Goal: Task Accomplishment & Management: Use online tool/utility

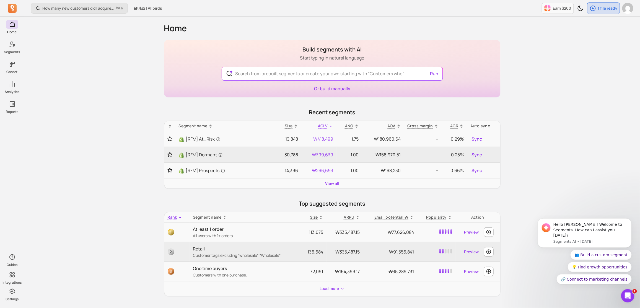
click at [153, 51] on div "How many new customers did I acquire this period? ⌘ + K 올버즈 | Allbirds Earn $20…" at bounding box center [332, 248] width 616 height 496
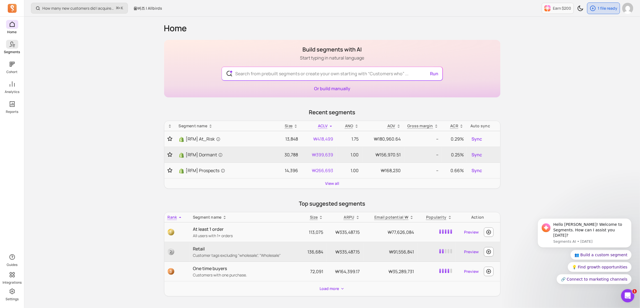
click at [9, 49] on link "Segments" at bounding box center [12, 47] width 24 height 14
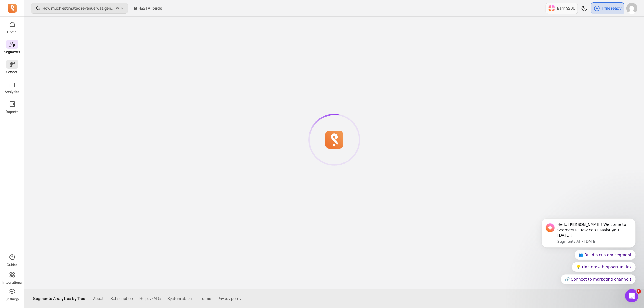
click at [14, 66] on icon at bounding box center [12, 64] width 7 height 7
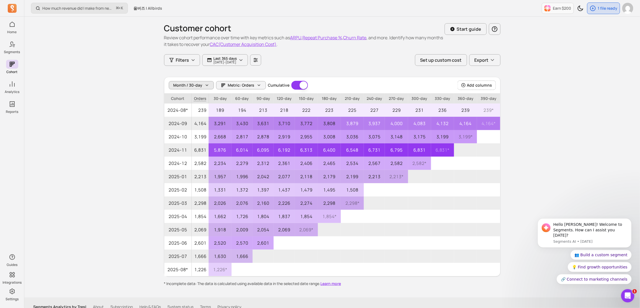
click at [200, 85] on span "Month / 30-day" at bounding box center [188, 85] width 29 height 6
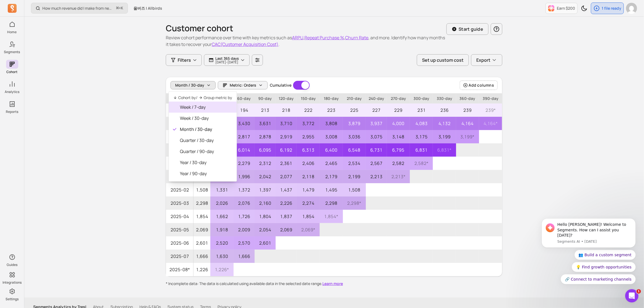
click at [216, 110] on span "Week / 7-day" at bounding box center [206, 107] width 52 height 7
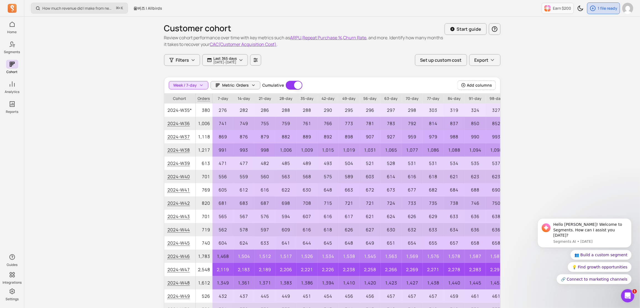
click at [151, 109] on div "How much revenue did I make from newly acquired customers? ⌘ + K 올버즈 | Allbirds…" at bounding box center [332, 177] width 616 height 355
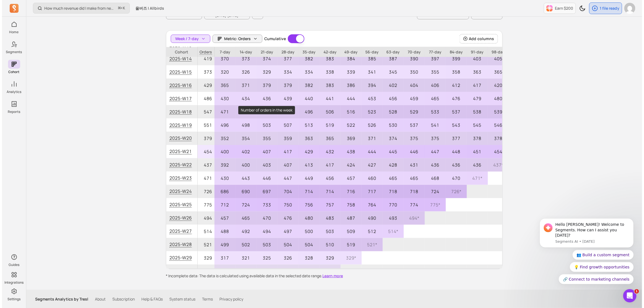
scroll to position [492, 0]
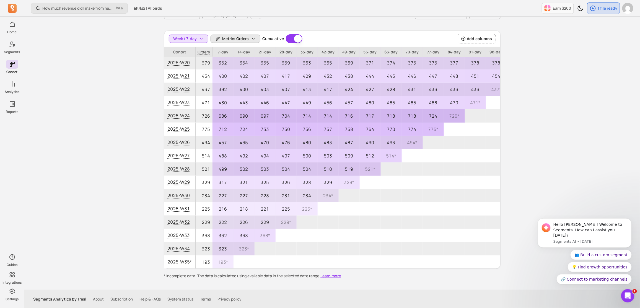
click at [249, 39] on button "Metric: Orders" at bounding box center [236, 39] width 50 height 8
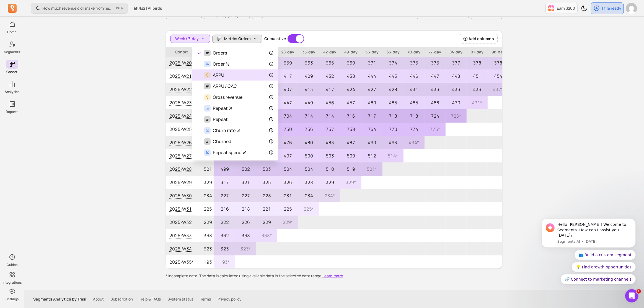
click at [265, 78] on div "$ ARPU" at bounding box center [235, 75] width 77 height 7
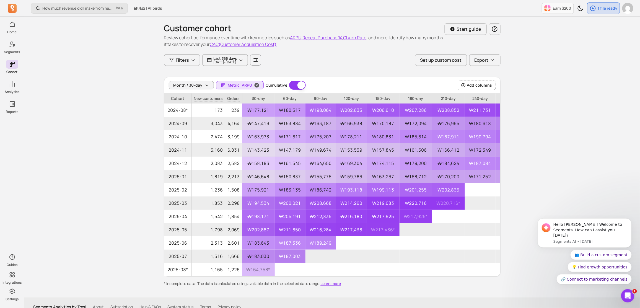
click at [226, 85] on button "Metric: ARPU" at bounding box center [240, 85] width 48 height 8
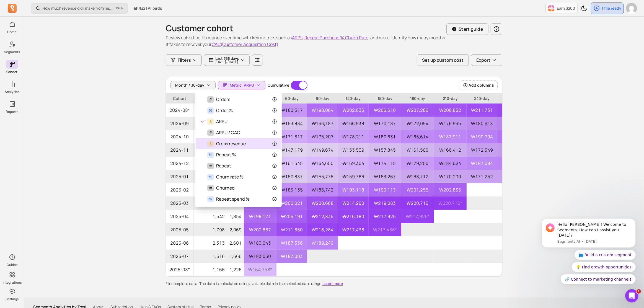
click at [268, 144] on div "$ Gross revenue" at bounding box center [238, 143] width 77 height 7
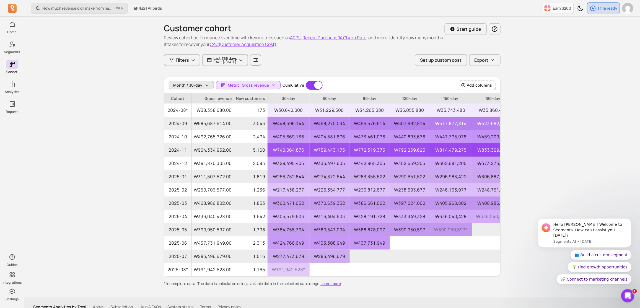
click at [190, 86] on span "Month / 30-day" at bounding box center [188, 85] width 29 height 6
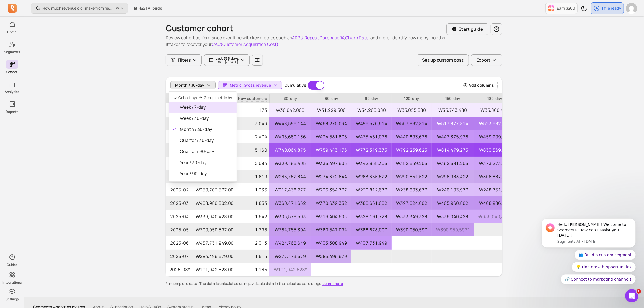
click at [192, 107] on span "Week / 7-day" at bounding box center [206, 107] width 52 height 7
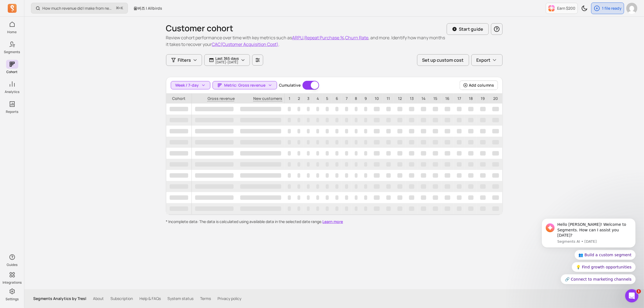
click at [142, 108] on div "How much revenue did I make from newly acquired customers? ⌘ + K 올버즈 | Allbirds…" at bounding box center [334, 154] width 620 height 308
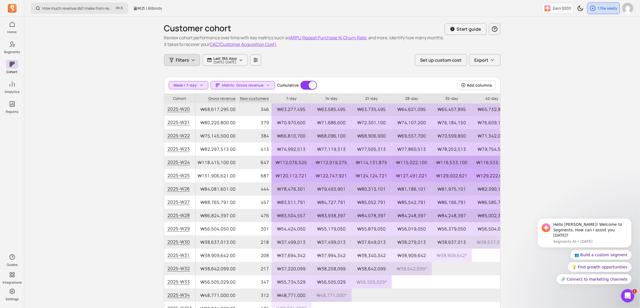
click at [185, 63] on span "Filters" at bounding box center [182, 60] width 13 height 7
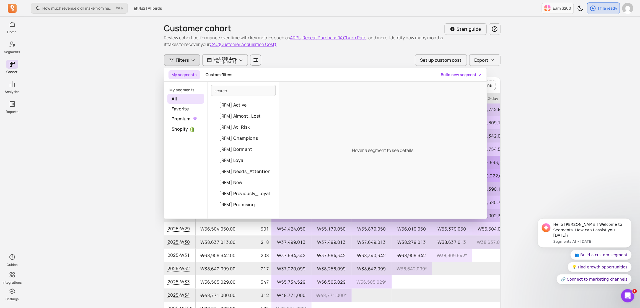
click at [185, 63] on span "Filters" at bounding box center [182, 60] width 13 height 7
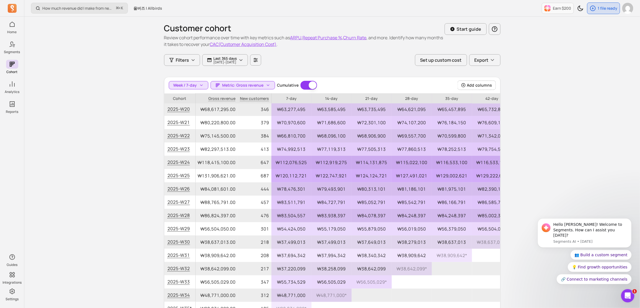
click at [159, 77] on div "Customer cohort Review cohort performance over time with key metrics such as AR…" at bounding box center [332, 177] width 354 height 320
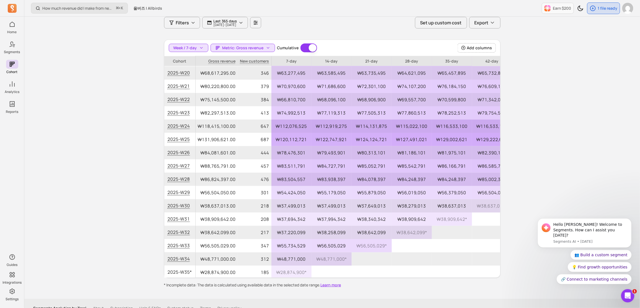
scroll to position [27, 0]
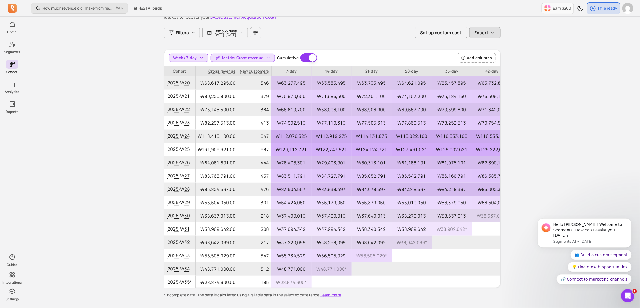
click at [480, 29] on span "Export" at bounding box center [482, 32] width 14 height 7
click at [477, 45] on button "CSV (SpreadSheet)" at bounding box center [456, 46] width 91 height 10
click at [188, 35] on span "Filters" at bounding box center [182, 32] width 13 height 7
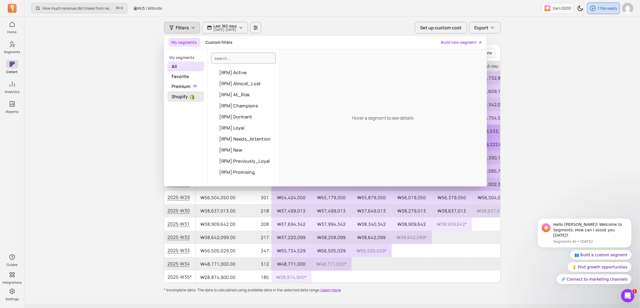
scroll to position [37, 0]
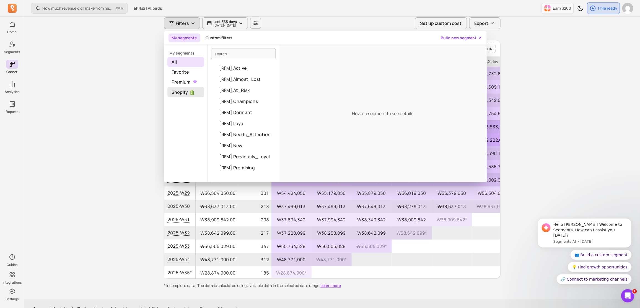
click at [194, 95] on span "Shopify" at bounding box center [185, 92] width 37 height 11
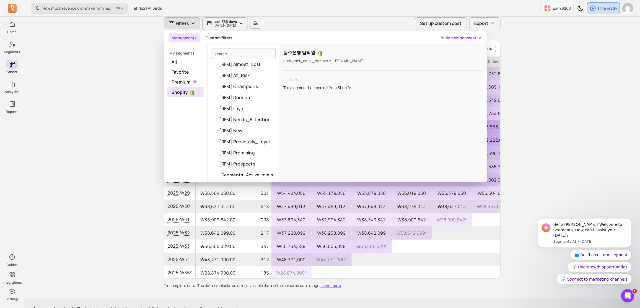
scroll to position [0, 0]
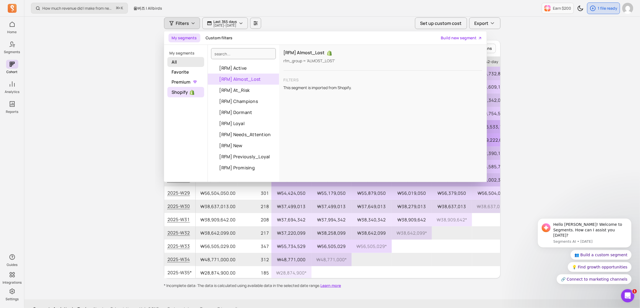
click at [191, 65] on span "All" at bounding box center [185, 62] width 37 height 10
click at [218, 41] on button "Custom filters" at bounding box center [219, 37] width 33 height 9
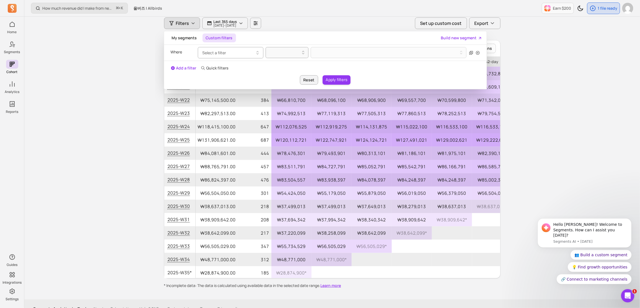
click at [223, 52] on span "Select a filter" at bounding box center [215, 52] width 24 height 5
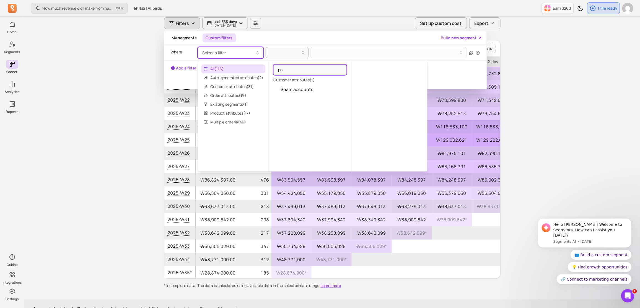
type input "p"
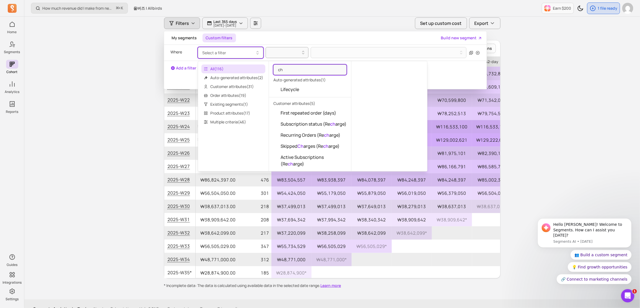
type input "c"
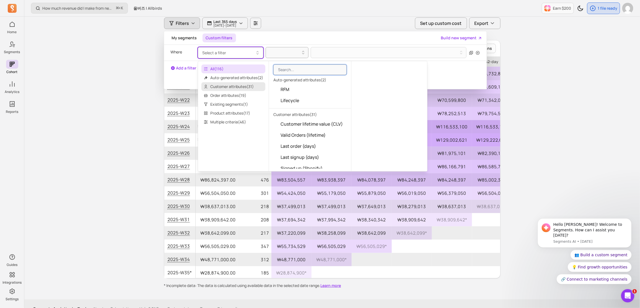
click at [226, 87] on span "Customer attributes ( 31 )" at bounding box center [233, 86] width 64 height 9
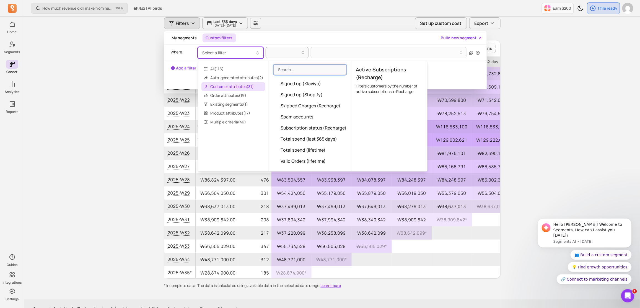
scroll to position [273, 0]
click at [242, 97] on span "Order attributes ( 19 )" at bounding box center [233, 95] width 64 height 9
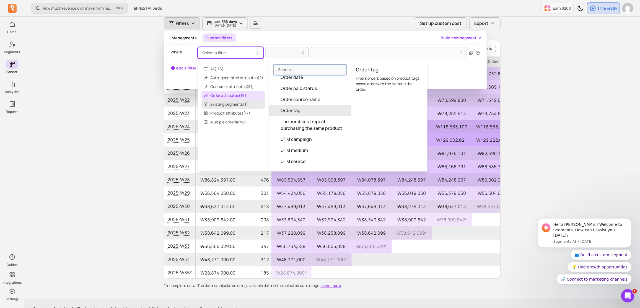
click at [239, 105] on span "Existing segments ( 1 )" at bounding box center [233, 104] width 64 height 9
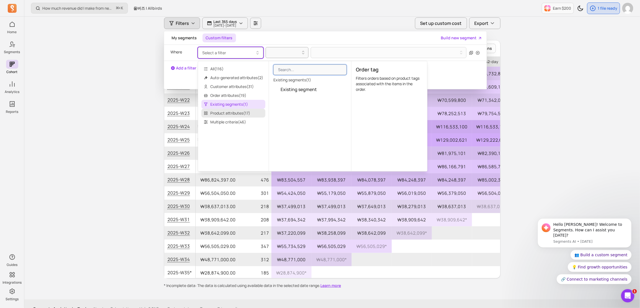
scroll to position [0, 0]
click at [245, 112] on span "Product attributes ( 17 )" at bounding box center [233, 113] width 64 height 9
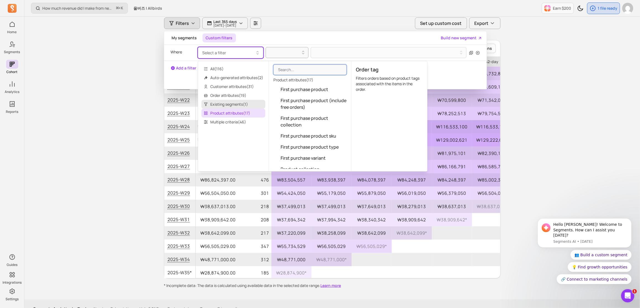
click at [246, 107] on span "Existing segments ( 1 )" at bounding box center [233, 104] width 64 height 9
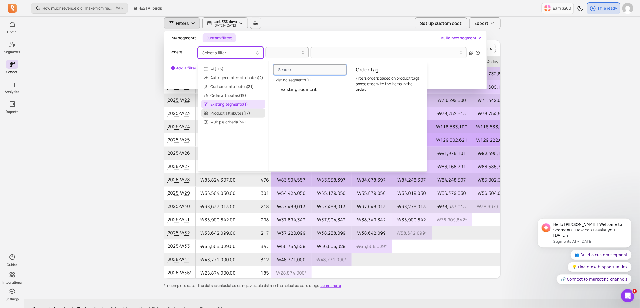
click at [248, 111] on span "Product attributes ( 17 )" at bounding box center [233, 113] width 64 height 9
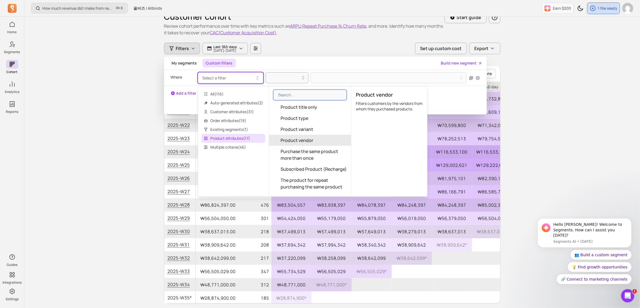
scroll to position [138, 0]
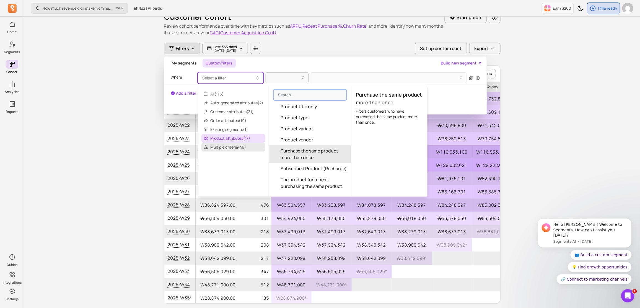
click at [248, 150] on span "Multiple criteria ( 46 )" at bounding box center [233, 147] width 64 height 9
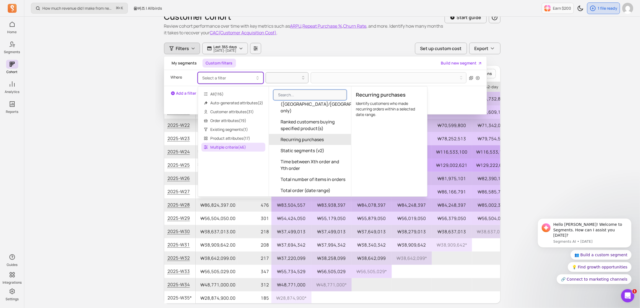
scroll to position [0, 0]
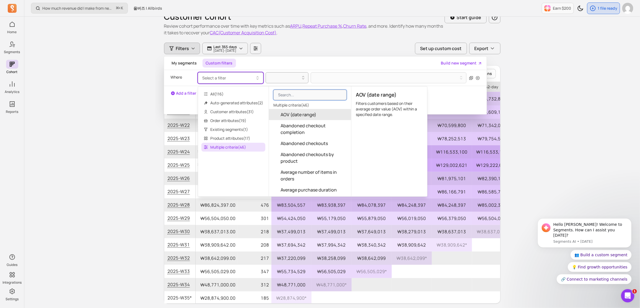
click at [179, 74] on p "Where" at bounding box center [177, 77] width 12 height 10
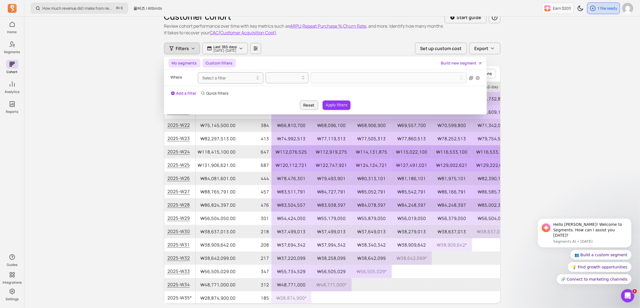
click at [183, 66] on button "My segments" at bounding box center [185, 63] width 32 height 9
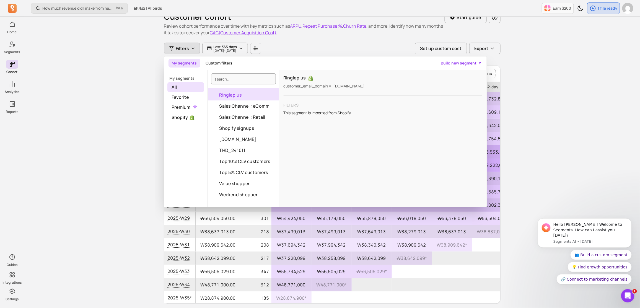
scroll to position [984, 0]
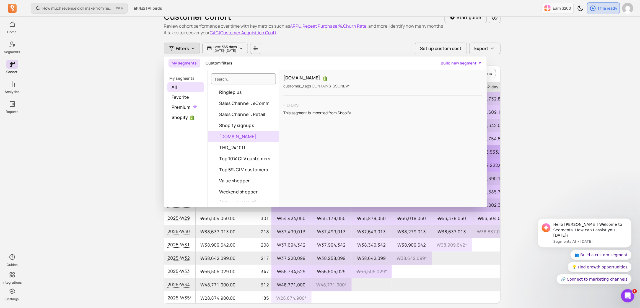
click at [132, 147] on div "How much revenue did I make from newly acquired customers? ⌘ + K 올버즈 | Allbirds…" at bounding box center [332, 165] width 616 height 355
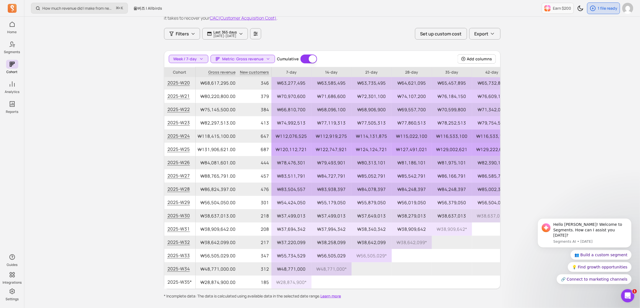
scroll to position [46, 0]
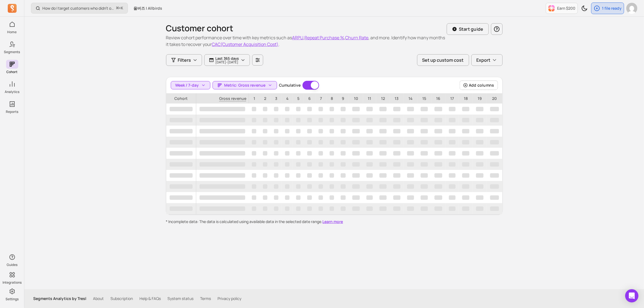
click at [525, 46] on div "How do I target customers who didn’t open or click a campaign? ⌘ + K 올버즈 | Allb…" at bounding box center [334, 154] width 620 height 308
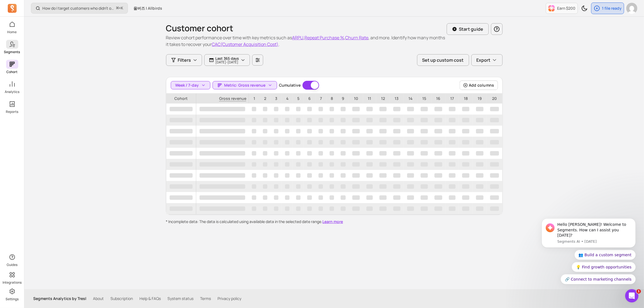
click at [10, 44] on icon at bounding box center [12, 44] width 7 height 7
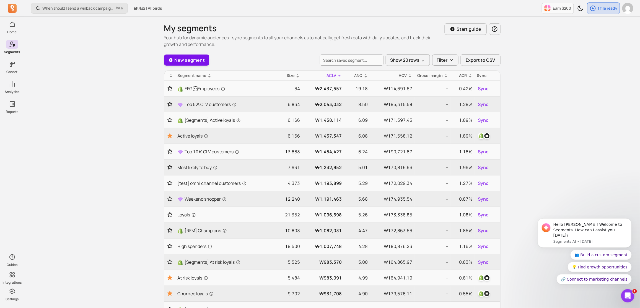
click at [192, 59] on link "New segment" at bounding box center [186, 60] width 45 height 11
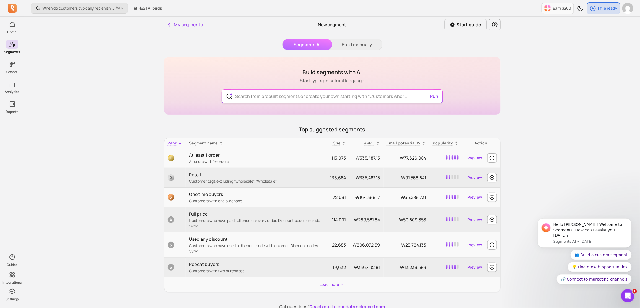
click at [276, 94] on input "text" at bounding box center [332, 96] width 203 height 13
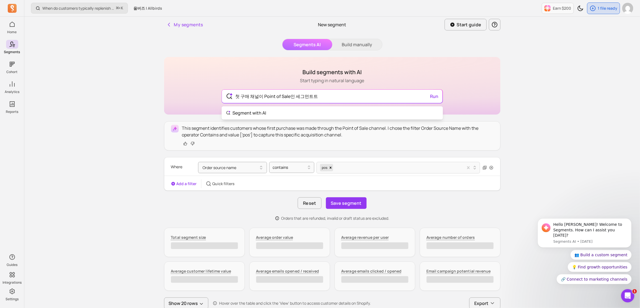
type input "첫 구매 채널이 Point of Sale인 세그먼트트"
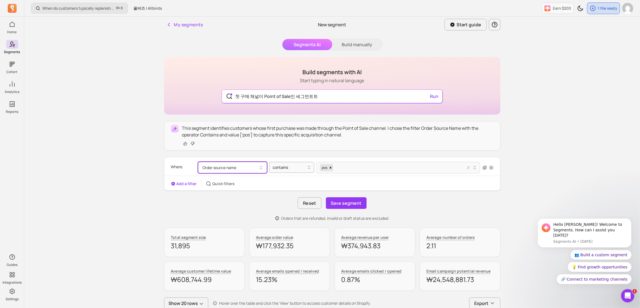
click at [219, 167] on button "Order source name" at bounding box center [232, 167] width 69 height 11
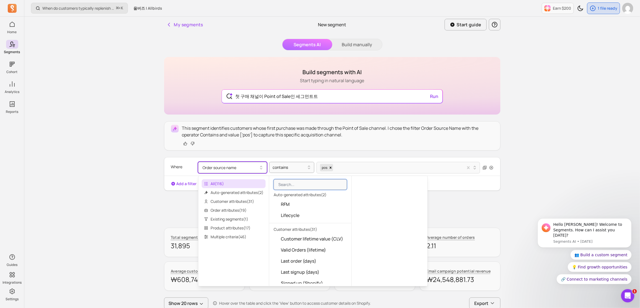
click at [219, 167] on button "Order source name" at bounding box center [232, 167] width 69 height 11
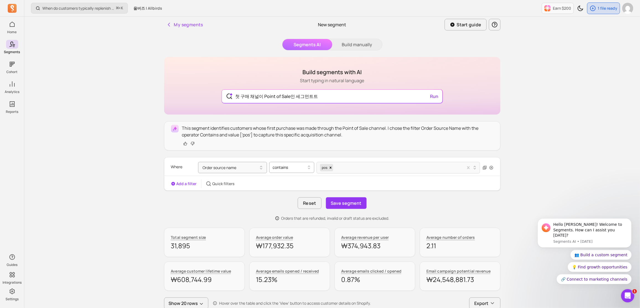
click at [296, 169] on div at bounding box center [289, 167] width 33 height 7
click at [185, 184] on button "Add a filter" at bounding box center [184, 184] width 26 height 6
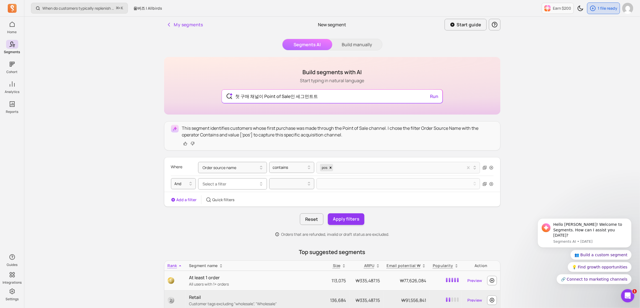
click at [235, 182] on button "Select a filter" at bounding box center [232, 183] width 69 height 11
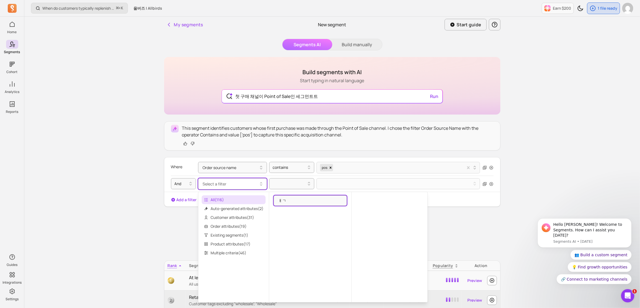
type input "ㅐ"
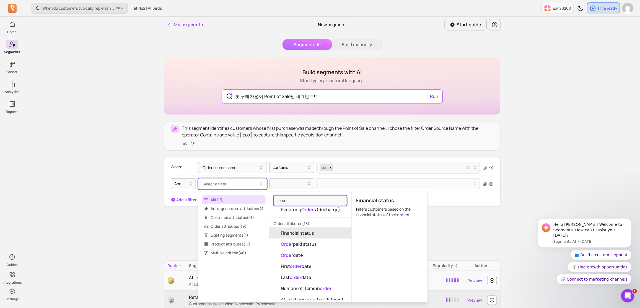
scroll to position [103, 0]
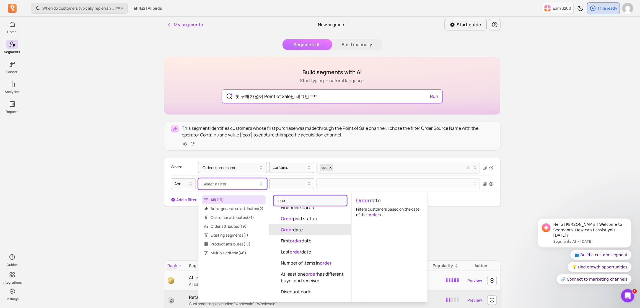
type input "order"
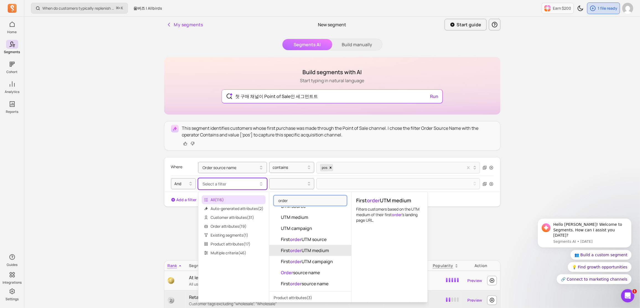
scroll to position [237, 0]
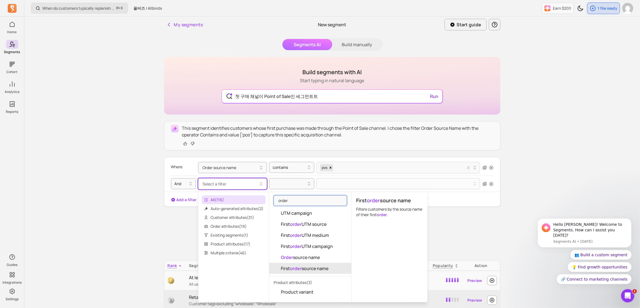
click at [300, 270] on mark "order" at bounding box center [296, 268] width 12 height 6
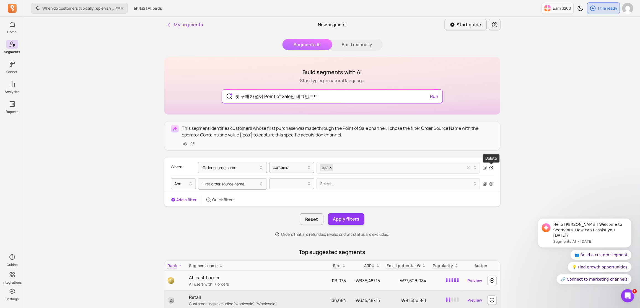
click at [491, 168] on icon "button" at bounding box center [491, 167] width 4 height 4
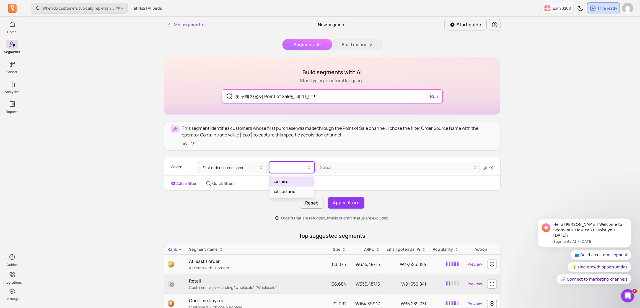
click at [289, 168] on div at bounding box center [289, 167] width 33 height 7
click at [290, 184] on div "contains" at bounding box center [292, 182] width 45 height 10
click at [339, 171] on div "Select..." at bounding box center [396, 167] width 158 height 9
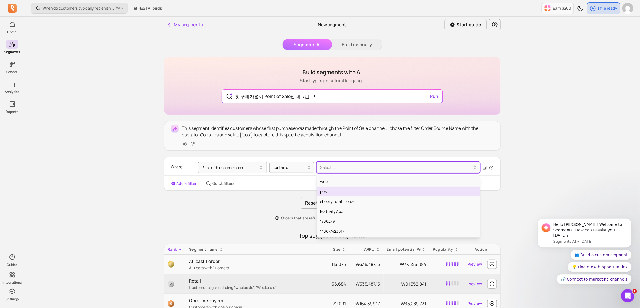
click at [358, 192] on div "pos" at bounding box center [398, 192] width 163 height 10
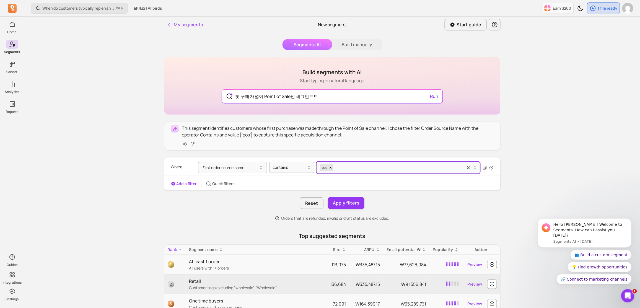
click at [406, 199] on div "Reset Apply filters" at bounding box center [332, 203] width 337 height 12
click at [353, 203] on button "Apply filters" at bounding box center [346, 203] width 37 height 12
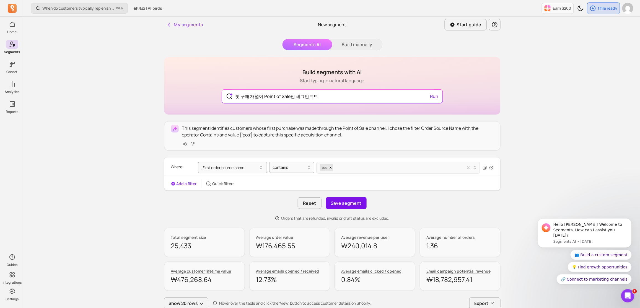
click at [359, 203] on button "Save segment" at bounding box center [346, 203] width 41 height 12
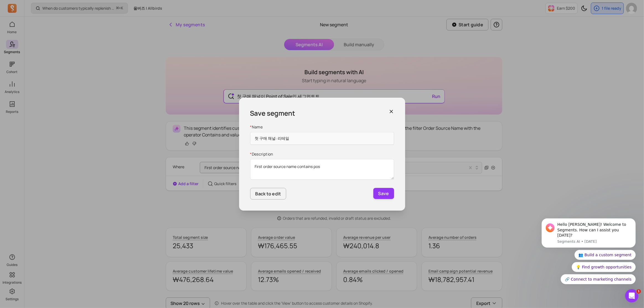
type input "첫 구매 채널: 리테일"
click at [359, 169] on textarea "First order source name contains pos" at bounding box center [322, 169] width 144 height 20
click at [380, 196] on button "Save" at bounding box center [383, 193] width 21 height 11
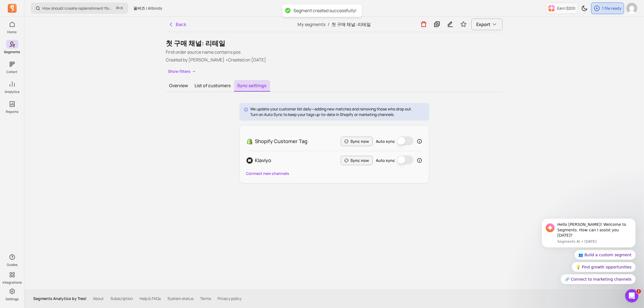
click at [399, 142] on button "Auto sync" at bounding box center [405, 140] width 17 height 9
click at [364, 144] on button "Sync now" at bounding box center [357, 141] width 32 height 9
click at [433, 153] on div "We update your customer list daily—adding new matches and removing those who dr…" at bounding box center [334, 143] width 337 height 81
click at [398, 159] on button "Auto sync" at bounding box center [405, 160] width 17 height 9
click at [365, 162] on button "Sync now" at bounding box center [357, 160] width 32 height 9
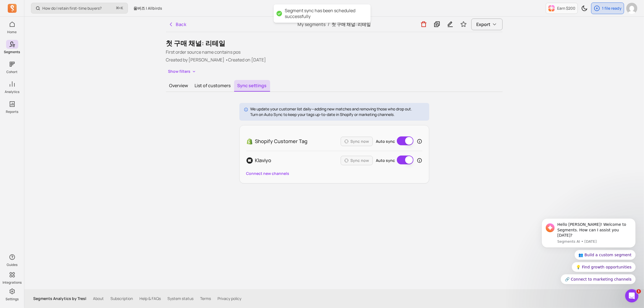
click at [473, 157] on div "We update your customer list daily—adding new matches and removing those who dr…" at bounding box center [334, 143] width 337 height 81
click at [180, 86] on button "Overview" at bounding box center [178, 86] width 25 height 12
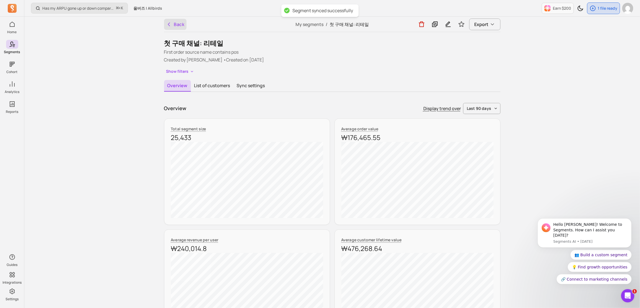
click at [171, 25] on icon "button" at bounding box center [169, 25] width 6 height 6
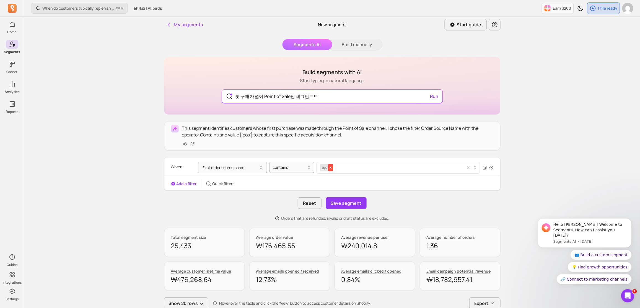
click at [331, 167] on icon "Remove pos" at bounding box center [331, 168] width 2 height 2
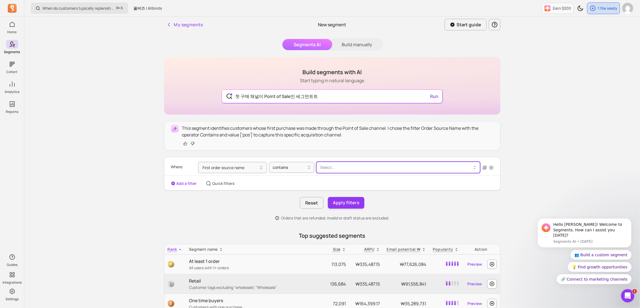
click at [338, 169] on div at bounding box center [396, 167] width 152 height 7
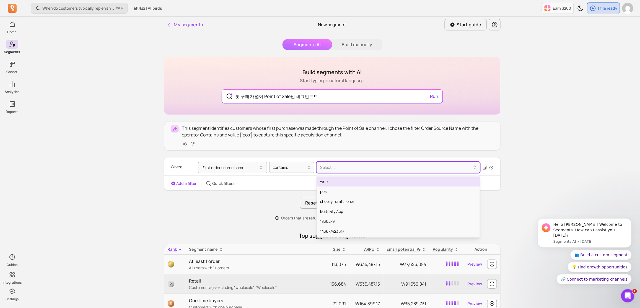
click at [334, 180] on div "web" at bounding box center [398, 182] width 163 height 10
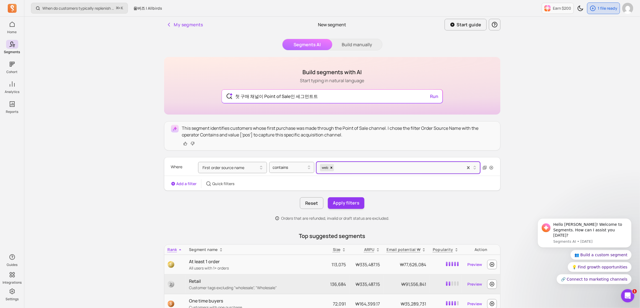
click at [378, 186] on div "Add a filter Quick filters" at bounding box center [332, 183] width 336 height 9
click at [357, 204] on button "Apply filters" at bounding box center [346, 203] width 37 height 12
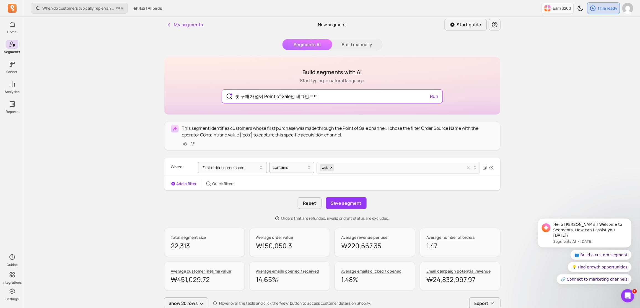
click at [398, 201] on div "Reset Save segment" at bounding box center [332, 203] width 337 height 12
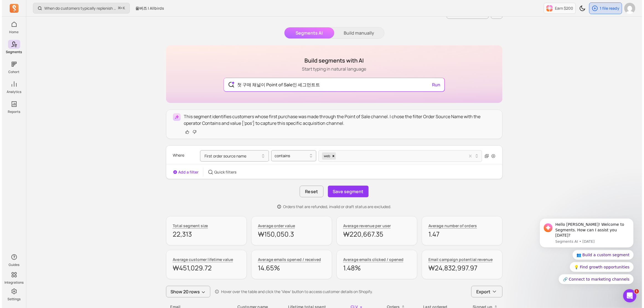
scroll to position [13, 0]
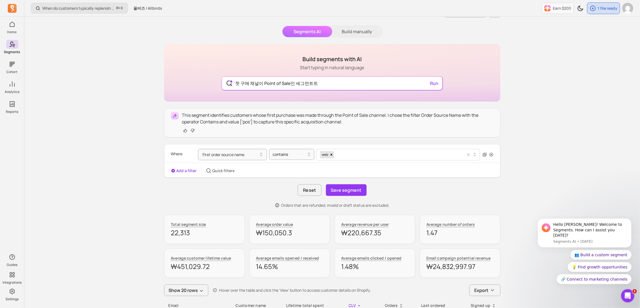
click at [345, 154] on div at bounding box center [398, 154] width 126 height 7
click at [325, 156] on div "web" at bounding box center [324, 154] width 9 height 7
click at [278, 170] on div "Add a filter Quick filters" at bounding box center [332, 170] width 336 height 9
click at [356, 192] on button "Save segment" at bounding box center [346, 190] width 41 height 12
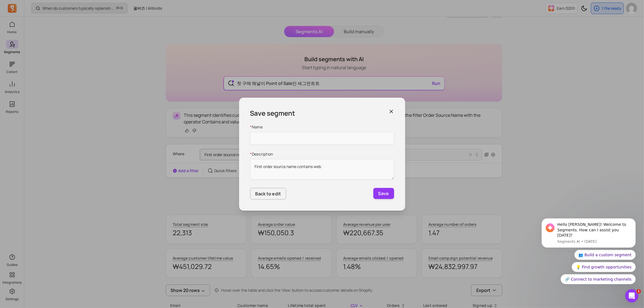
type input "c"
type input "첫 구매 채널: [PERSON_NAME]"
click at [340, 210] on div "Save segment * Name 첫 구매 채널: [PERSON_NAME] * Description First order source nam…" at bounding box center [322, 154] width 166 height 113
click at [382, 200] on div "Save segment * Name 첫 구매 채널: [PERSON_NAME] * Description First order source nam…" at bounding box center [322, 154] width 166 height 113
click at [382, 194] on button "Save" at bounding box center [383, 193] width 21 height 11
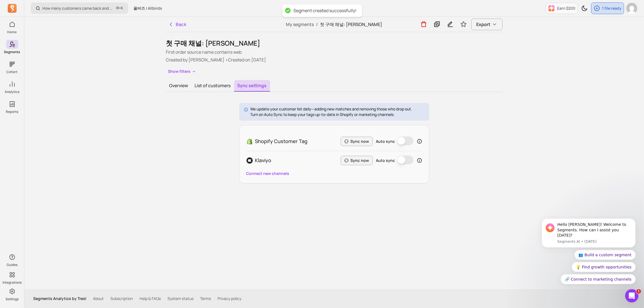
click at [400, 141] on button "Auto sync" at bounding box center [405, 140] width 17 height 9
click at [401, 160] on button "Auto sync" at bounding box center [405, 160] width 17 height 9
click at [356, 139] on button "Sync now" at bounding box center [357, 141] width 32 height 9
click at [359, 157] on button "Sync now" at bounding box center [357, 160] width 32 height 9
click at [475, 157] on div "We update your customer list daily—adding new matches and removing those who dr…" at bounding box center [334, 143] width 337 height 81
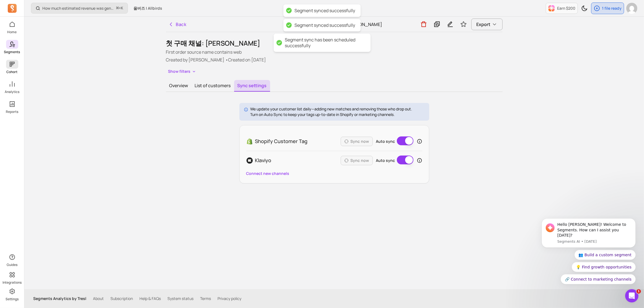
click at [16, 67] on span at bounding box center [12, 64] width 12 height 9
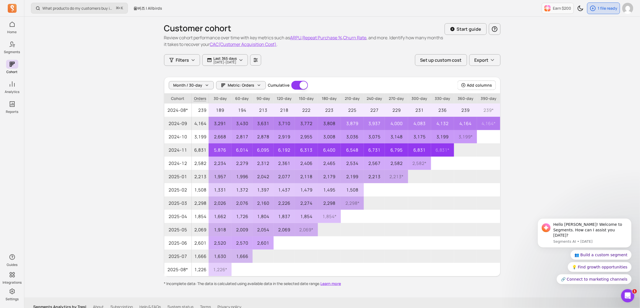
click at [97, 91] on div "What products do my customers buy in the same order? ⌘ + K 올버즈 | Allbirds Earn …" at bounding box center [332, 158] width 616 height 316
click at [189, 87] on span "Month / 30-day" at bounding box center [188, 85] width 29 height 6
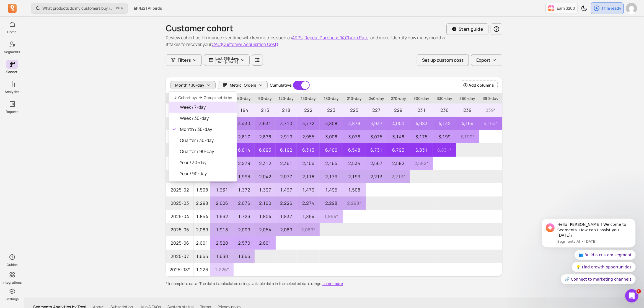
click at [191, 108] on span "Week / 7-day" at bounding box center [206, 107] width 52 height 7
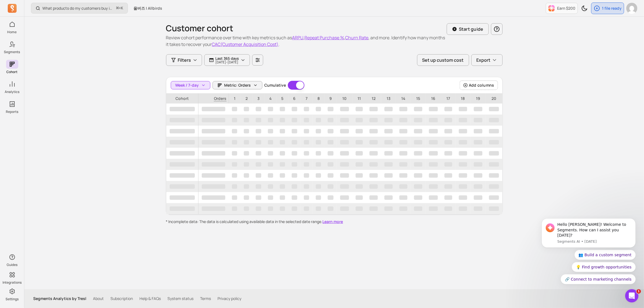
click at [144, 101] on div "What products do my customers buy in the same order? ⌘ + K 올버즈 | Allbirds Earn …" at bounding box center [334, 154] width 620 height 308
click at [177, 67] on div "Customer cohort Review cohort performance over time with key metrics such as AR…" at bounding box center [334, 121] width 337 height 208
click at [178, 65] on button "Filters" at bounding box center [184, 60] width 36 height 12
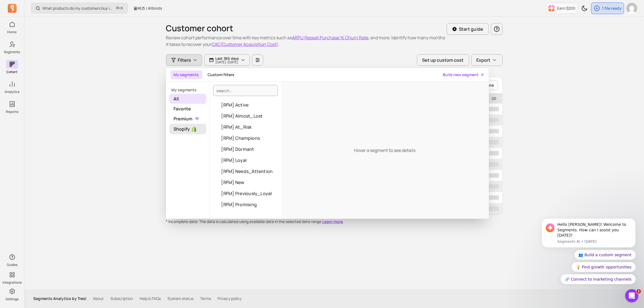
click at [185, 132] on span "Shopify" at bounding box center [187, 129] width 37 height 11
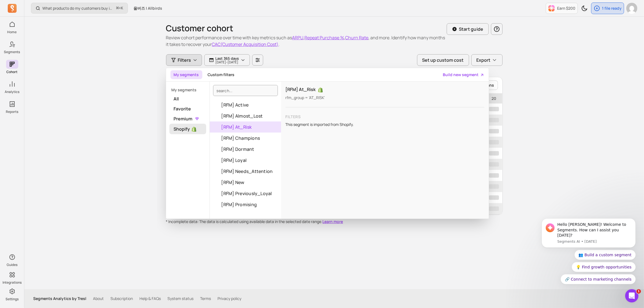
click at [193, 127] on img at bounding box center [194, 129] width 6 height 6
click at [186, 98] on span "All" at bounding box center [187, 99] width 37 height 10
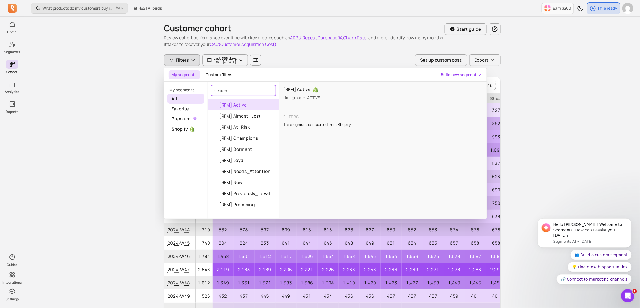
click at [244, 89] on input "search" at bounding box center [243, 90] width 65 height 11
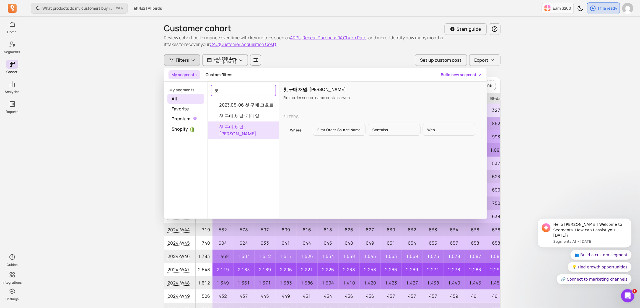
type input "첫"
click at [248, 123] on button "첫 구매 채널: [PERSON_NAME]" at bounding box center [243, 130] width 71 height 18
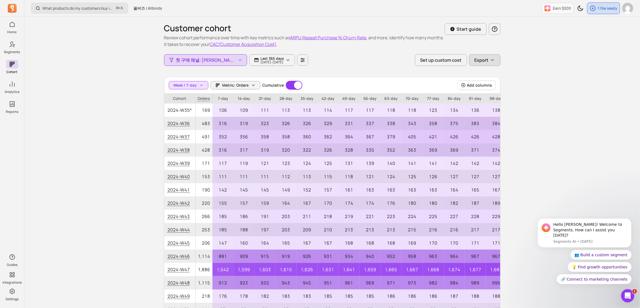
click at [490, 61] on icon "button" at bounding box center [493, 60] width 6 height 6
click at [517, 80] on div "What products do my customers buy in the same order? ⌘ + K 올버즈 | Allbirds Earn …" at bounding box center [333, 177] width 619 height 355
click at [272, 61] on p "[DATE] - [DATE]" at bounding box center [273, 62] width 24 height 3
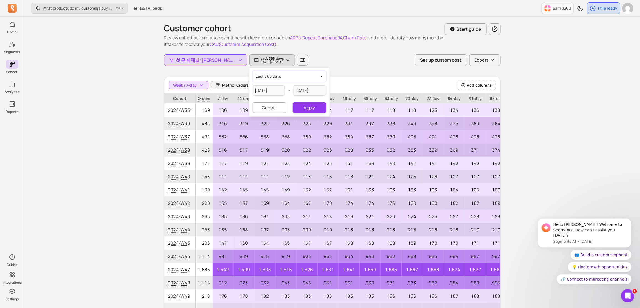
click at [282, 81] on button "last 365 days" at bounding box center [290, 76] width 74 height 11
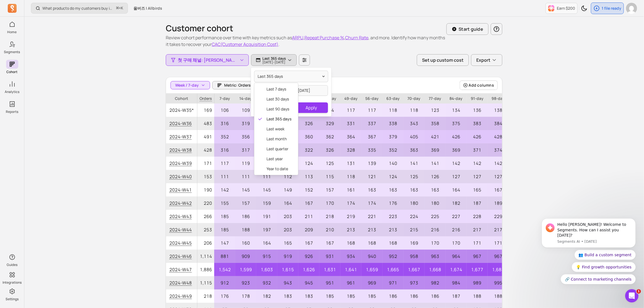
click at [291, 99] on div "last 365 days last 7 days last 30 days last 90 days last 365 days last week las…" at bounding box center [291, 92] width 80 height 49
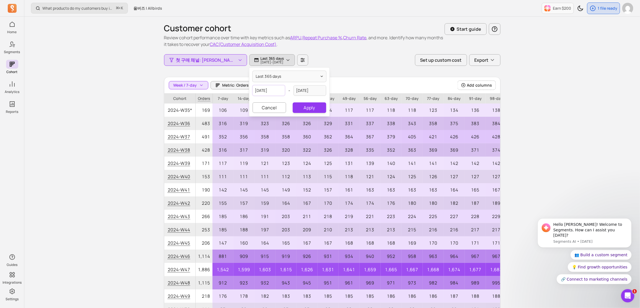
click at [253, 92] on input "[DATE]" at bounding box center [269, 90] width 33 height 11
select select "2024"
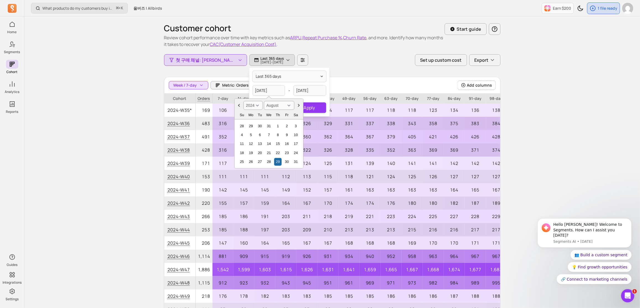
click at [264, 105] on select "January February March April May June July August September October November De…" at bounding box center [279, 105] width 30 height 9
click at [264, 101] on select "January February March April May June July August September October November De…" at bounding box center [279, 105] width 30 height 9
click at [264, 105] on select "January February March April May June July August September October November De…" at bounding box center [279, 105] width 30 height 9
select select "January"
click at [264, 101] on select "January February March April May June July August September October November De…" at bounding box center [279, 105] width 30 height 9
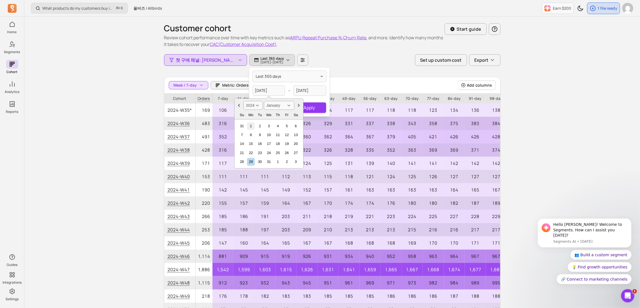
click at [247, 126] on div "1" at bounding box center [250, 125] width 7 height 7
type input "[DATE]"
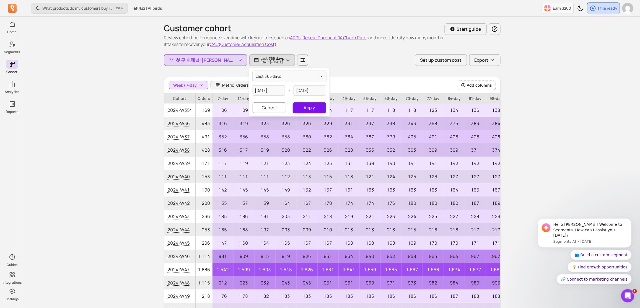
click at [295, 110] on button "Apply" at bounding box center [309, 107] width 33 height 11
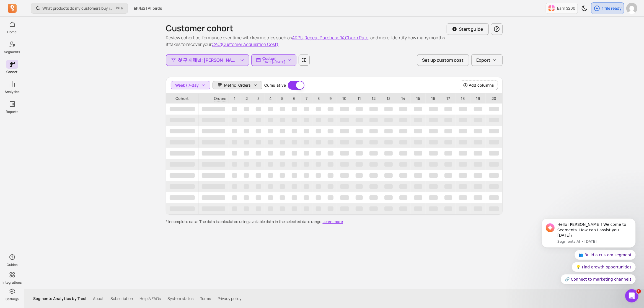
click at [253, 86] on icon "button" at bounding box center [255, 85] width 4 height 4
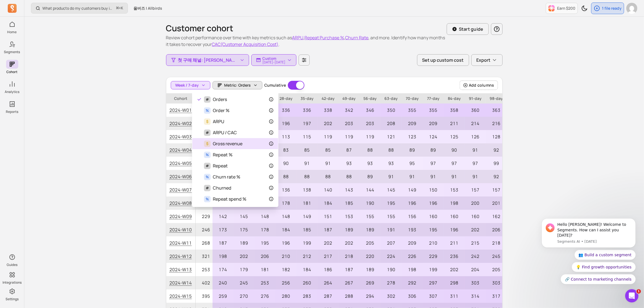
click at [210, 144] on span "$" at bounding box center [207, 144] width 7 height 7
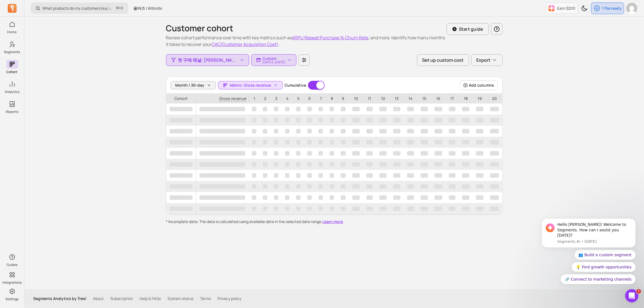
click at [539, 131] on div "What products do my customers buy in the same order? ⌘ + K 올버즈 | Allbirds Earn …" at bounding box center [334, 154] width 620 height 308
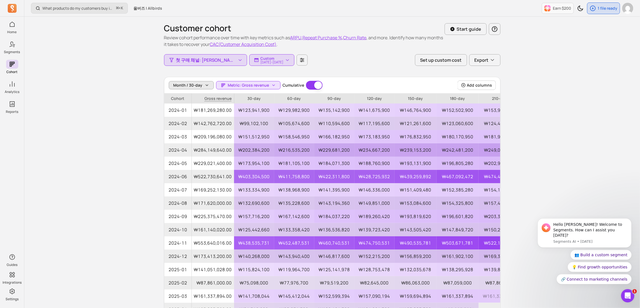
click at [198, 85] on span "Month / 30-day" at bounding box center [188, 85] width 29 height 6
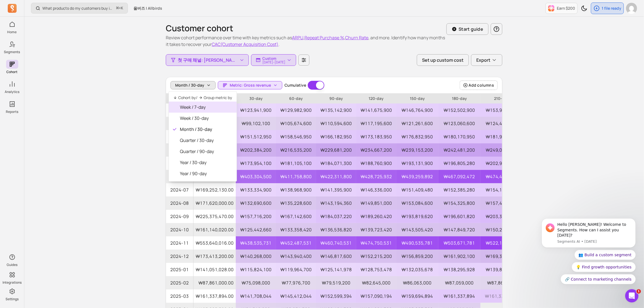
click at [190, 106] on span "Week / 7-day" at bounding box center [206, 107] width 52 height 7
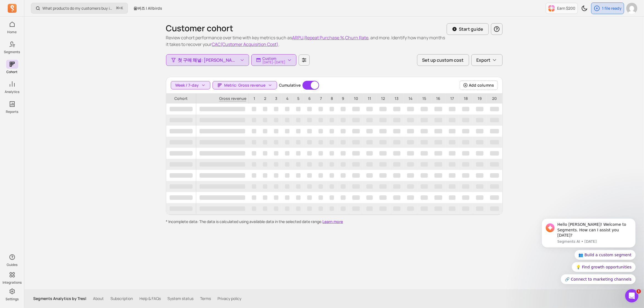
click at [140, 103] on div "What products do my customers buy in the same order? ⌘ + K 올버즈 | Allbirds Earn …" at bounding box center [334, 154] width 620 height 308
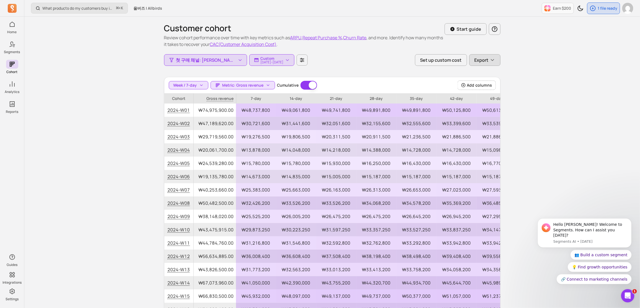
click at [489, 63] on div "Export" at bounding box center [485, 60] width 21 height 7
click at [483, 72] on button "CSV (SpreadSheet)" at bounding box center [456, 73] width 91 height 10
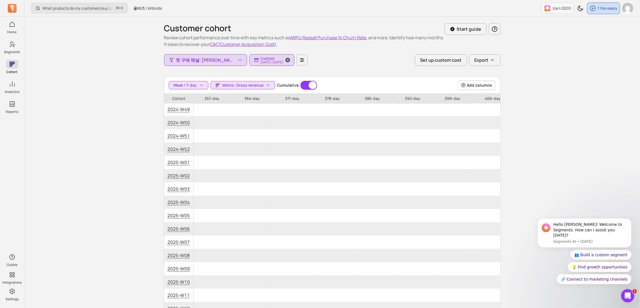
click at [283, 64] on span "button" at bounding box center [287, 60] width 13 height 12
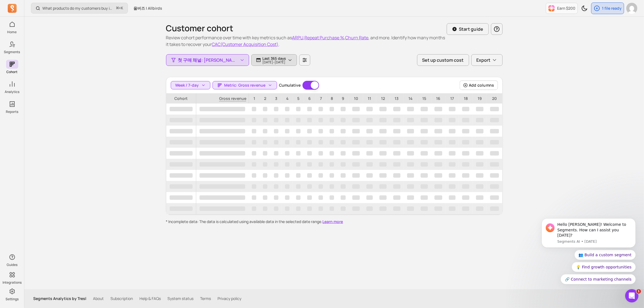
click at [288, 62] on icon "button" at bounding box center [290, 60] width 4 height 4
click at [362, 69] on div "Customer cohort Review cohort performance over time with key metrics such as AR…" at bounding box center [334, 121] width 337 height 208
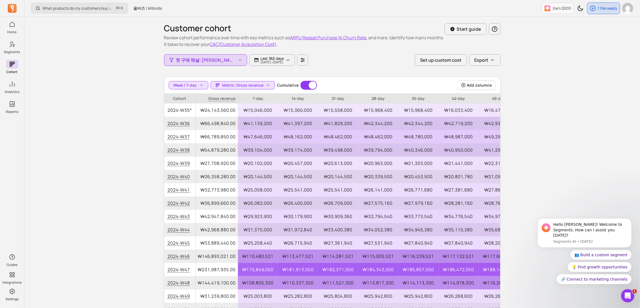
click at [552, 106] on div "What products do my customers buy in the same order? ⌘ + K 올버즈 | Allbirds Earn …" at bounding box center [332, 177] width 616 height 355
click at [496, 60] on button "Export" at bounding box center [484, 60] width 31 height 12
click at [460, 73] on button "CSV (SpreadSheet)" at bounding box center [456, 73] width 91 height 10
click at [202, 63] on span "첫 구매 채널: [PERSON_NAME]" at bounding box center [206, 60] width 60 height 7
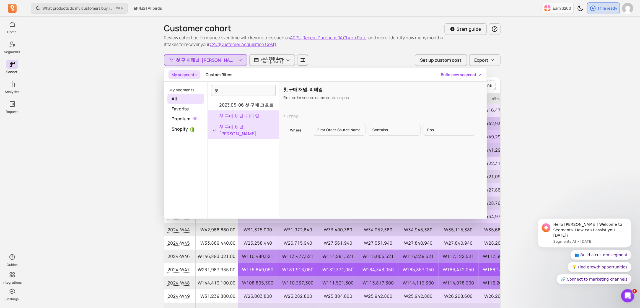
click at [233, 115] on button "첫 구매 채널: 리테일" at bounding box center [243, 115] width 71 height 11
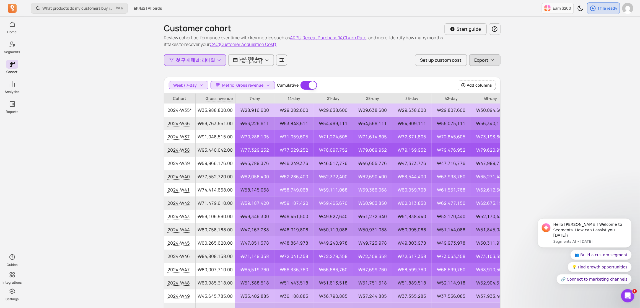
click at [485, 62] on span "Export" at bounding box center [482, 60] width 14 height 7
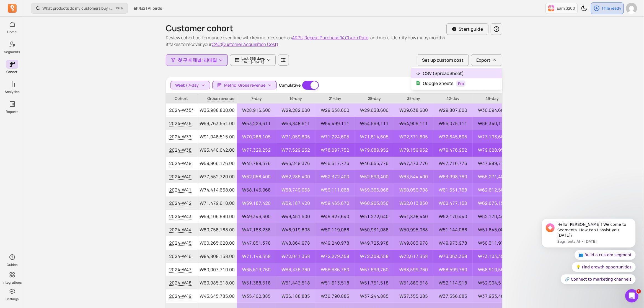
click at [472, 76] on button "CSV (SpreadSheet)" at bounding box center [456, 73] width 91 height 10
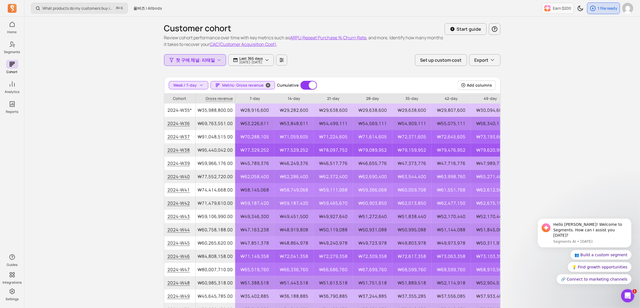
click at [231, 87] on span "Metric: Gross revenue" at bounding box center [242, 85] width 41 height 6
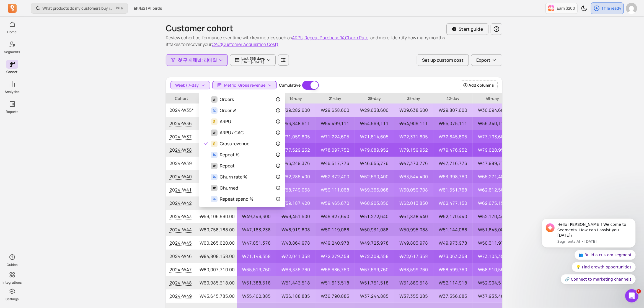
click at [143, 123] on div "What products do my customers buy in the same order? ⌘ + K 올버즈 | Allbirds Earn …" at bounding box center [333, 177] width 619 height 355
